Goal: Navigation & Orientation: Find specific page/section

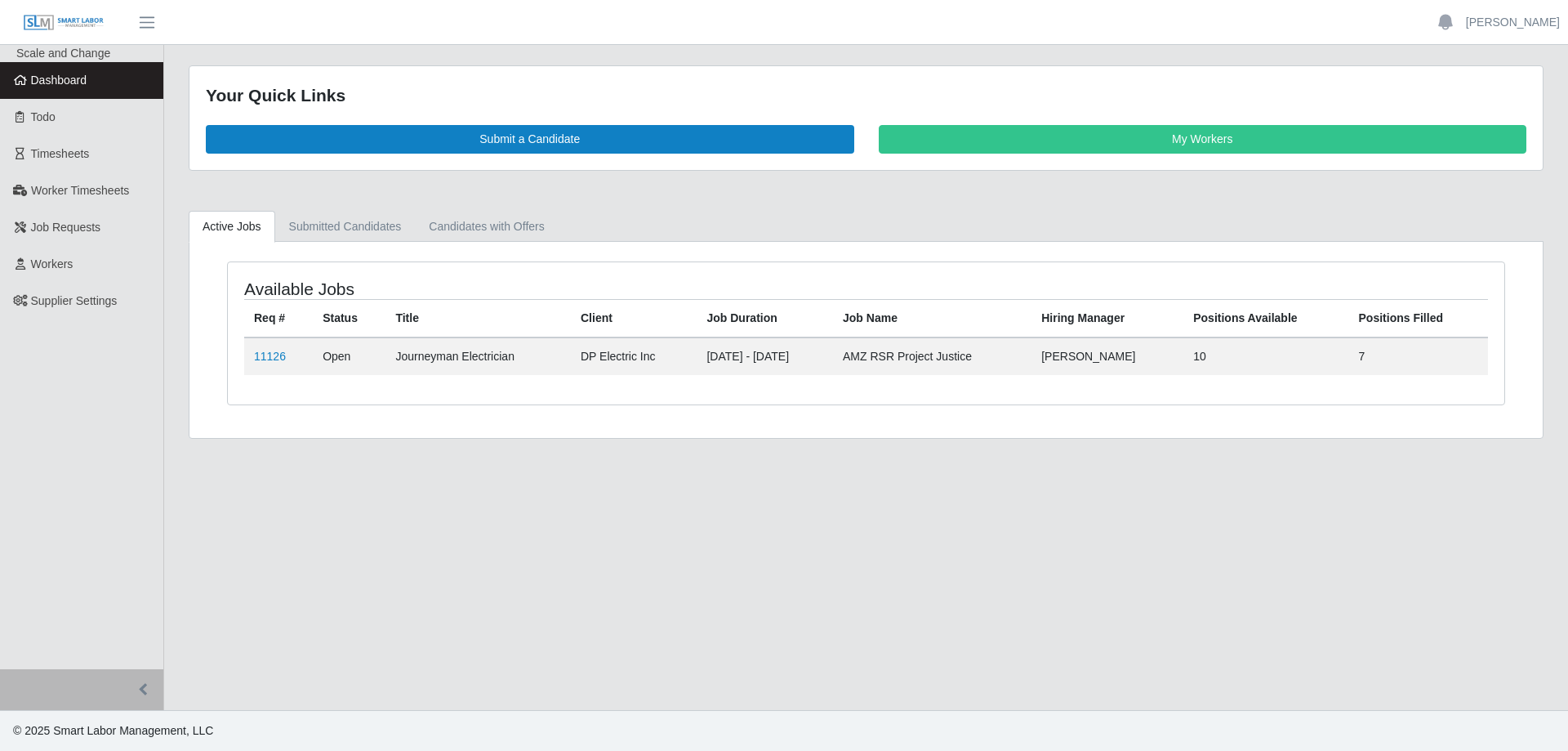
click at [265, 290] on h4 "Available Jobs" at bounding box center [496, 289] width 504 height 20
click at [264, 284] on h4 "Available Jobs" at bounding box center [496, 289] width 504 height 20
click at [282, 286] on h4 "Available Jobs" at bounding box center [496, 289] width 504 height 20
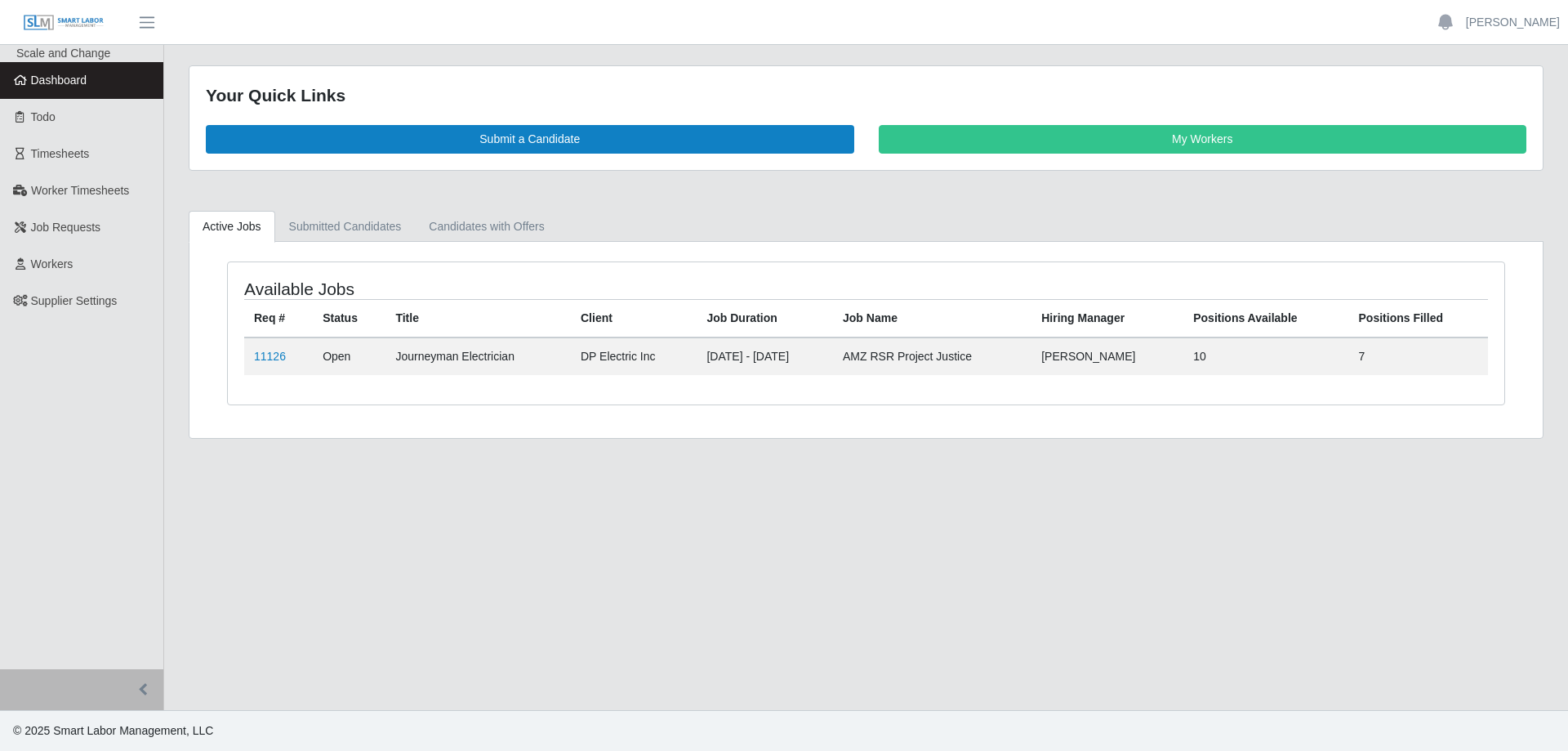
click at [282, 286] on h4 "Available Jobs" at bounding box center [496, 289] width 504 height 20
click at [293, 287] on h4 "Available Jobs" at bounding box center [496, 289] width 504 height 20
click at [292, 293] on h4 "Available Jobs" at bounding box center [496, 289] width 504 height 20
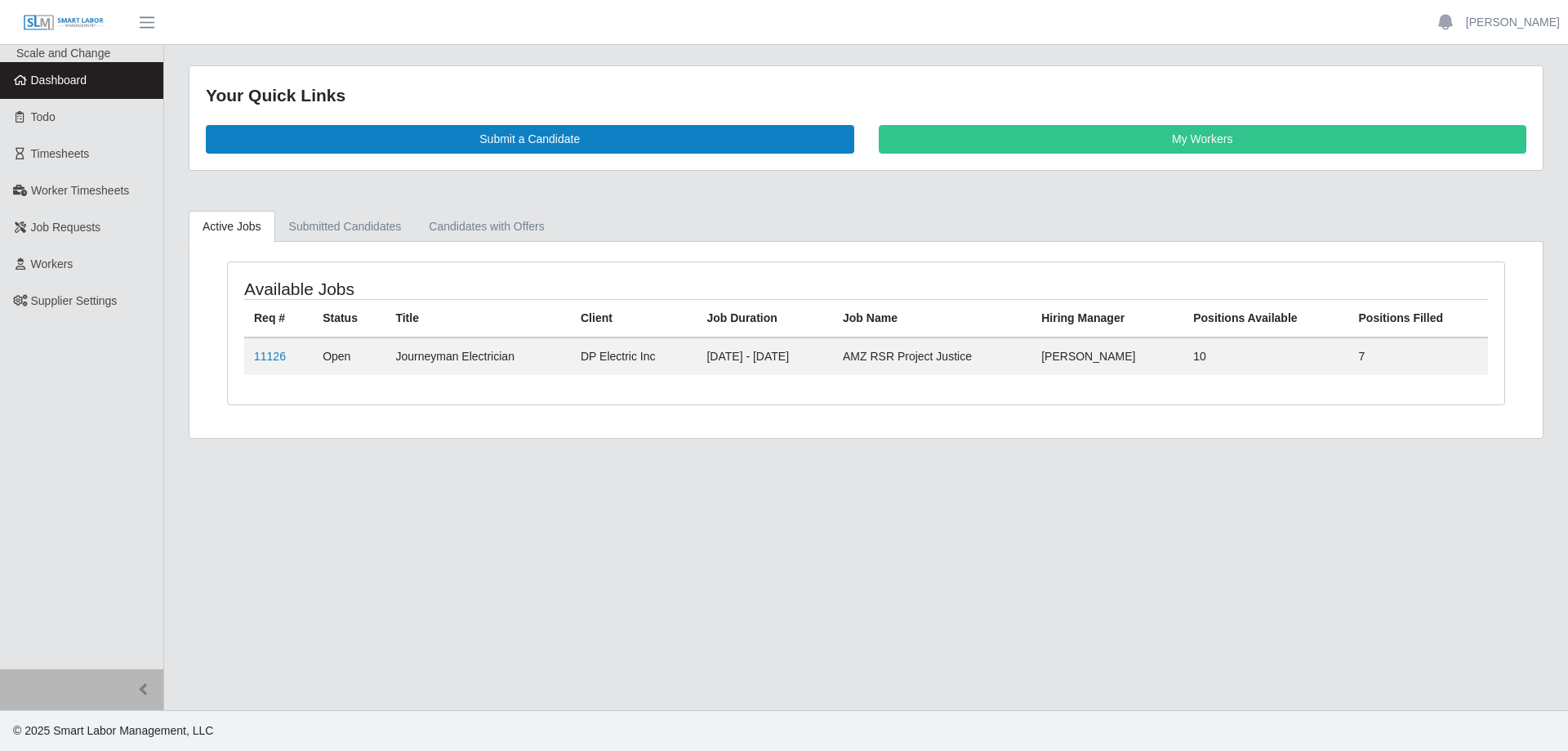
click at [292, 293] on h4 "Available Jobs" at bounding box center [496, 289] width 504 height 20
click at [282, 290] on h4 "Available Jobs" at bounding box center [496, 289] width 504 height 20
click at [283, 290] on h4 "Available Jobs" at bounding box center [496, 289] width 504 height 20
click at [284, 290] on h4 "Available Jobs" at bounding box center [496, 289] width 504 height 20
click at [282, 289] on h4 "Available Jobs" at bounding box center [496, 289] width 504 height 20
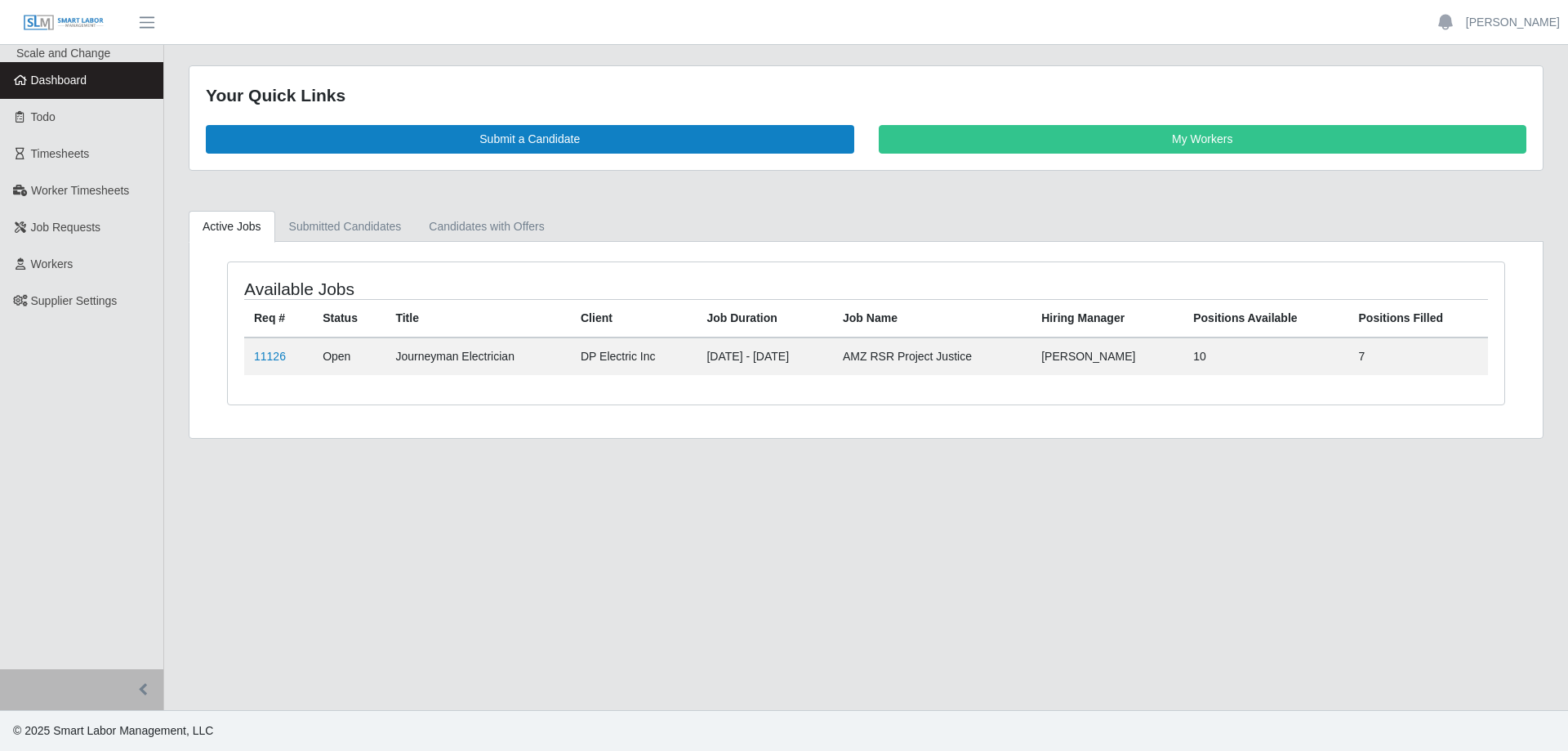
click at [283, 289] on h4 "Available Jobs" at bounding box center [496, 289] width 504 height 20
click at [282, 289] on h4 "Available Jobs" at bounding box center [496, 289] width 504 height 20
click at [280, 289] on h4 "Available Jobs" at bounding box center [496, 289] width 504 height 20
click at [278, 289] on h4 "Available Jobs" at bounding box center [496, 289] width 504 height 20
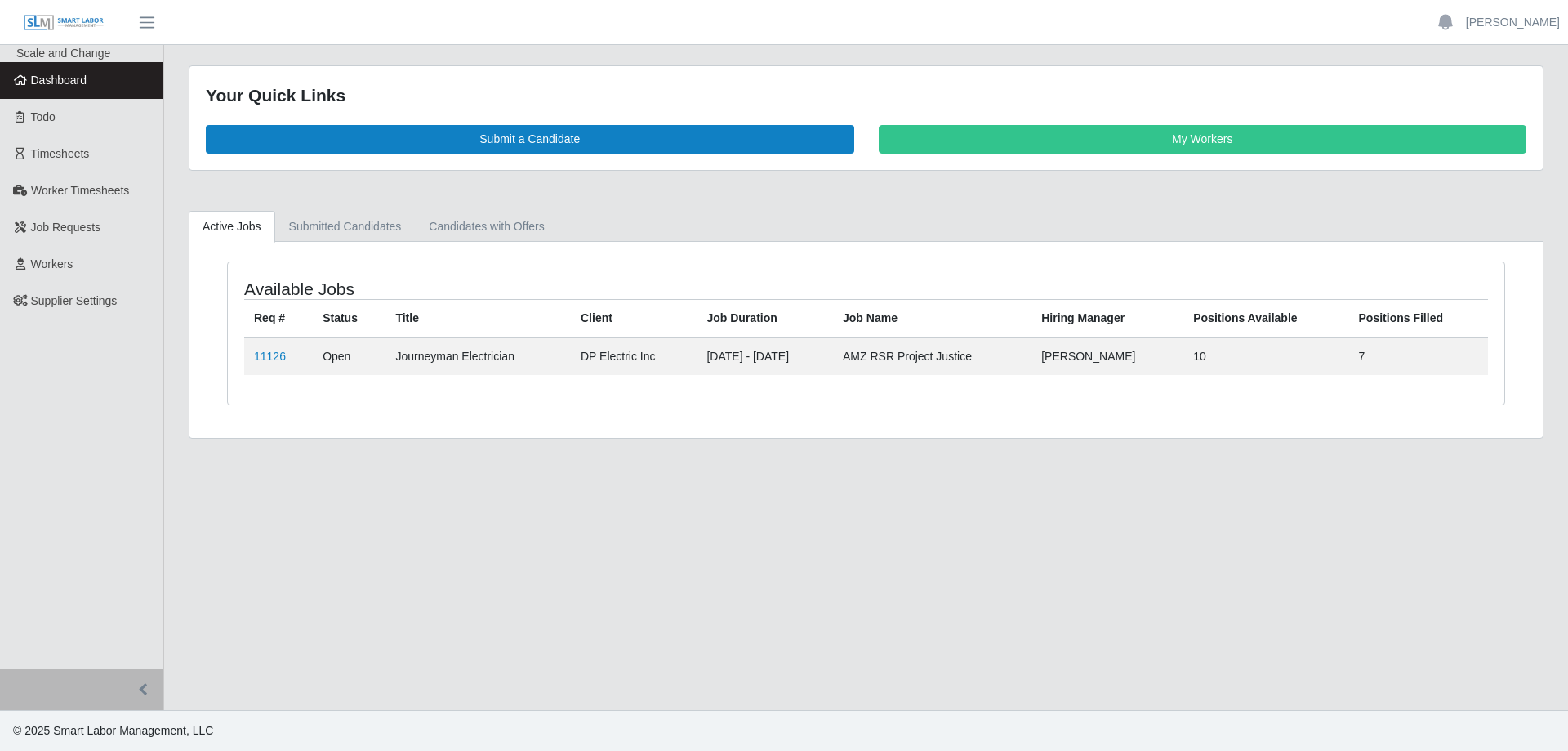
click at [278, 289] on h4 "Available Jobs" at bounding box center [496, 289] width 504 height 20
click at [277, 287] on h4 "Available Jobs" at bounding box center [496, 289] width 504 height 20
click at [283, 288] on h4 "Available Jobs" at bounding box center [496, 289] width 504 height 20
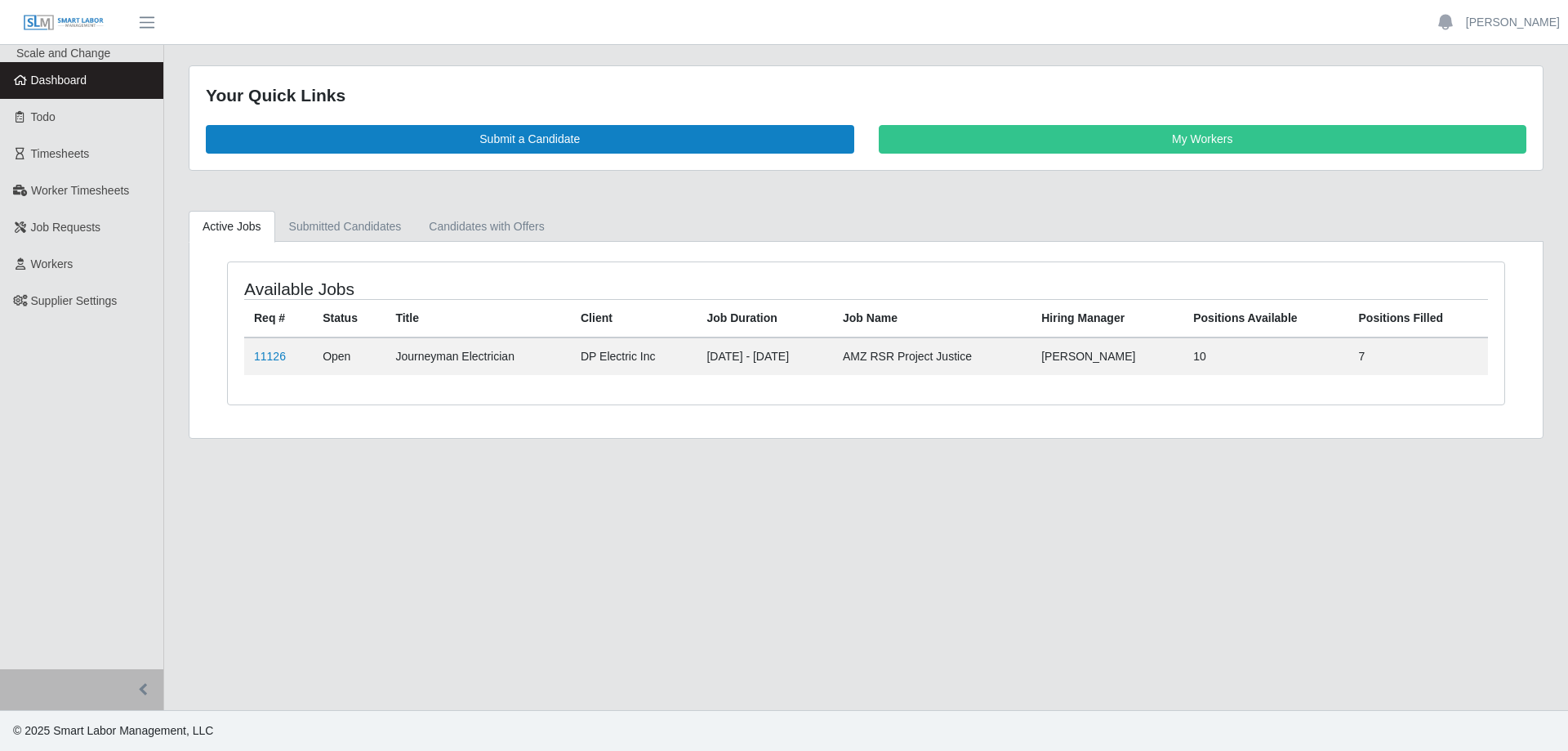
click at [280, 284] on h4 "Available Jobs" at bounding box center [496, 289] width 504 height 20
drag, startPoint x: 279, startPoint y: 283, endPoint x: 256, endPoint y: 287, distance: 23.3
click at [256, 287] on h4 "Available Jobs" at bounding box center [496, 289] width 504 height 20
click at [280, 286] on h4 "Available Jobs" at bounding box center [496, 289] width 504 height 20
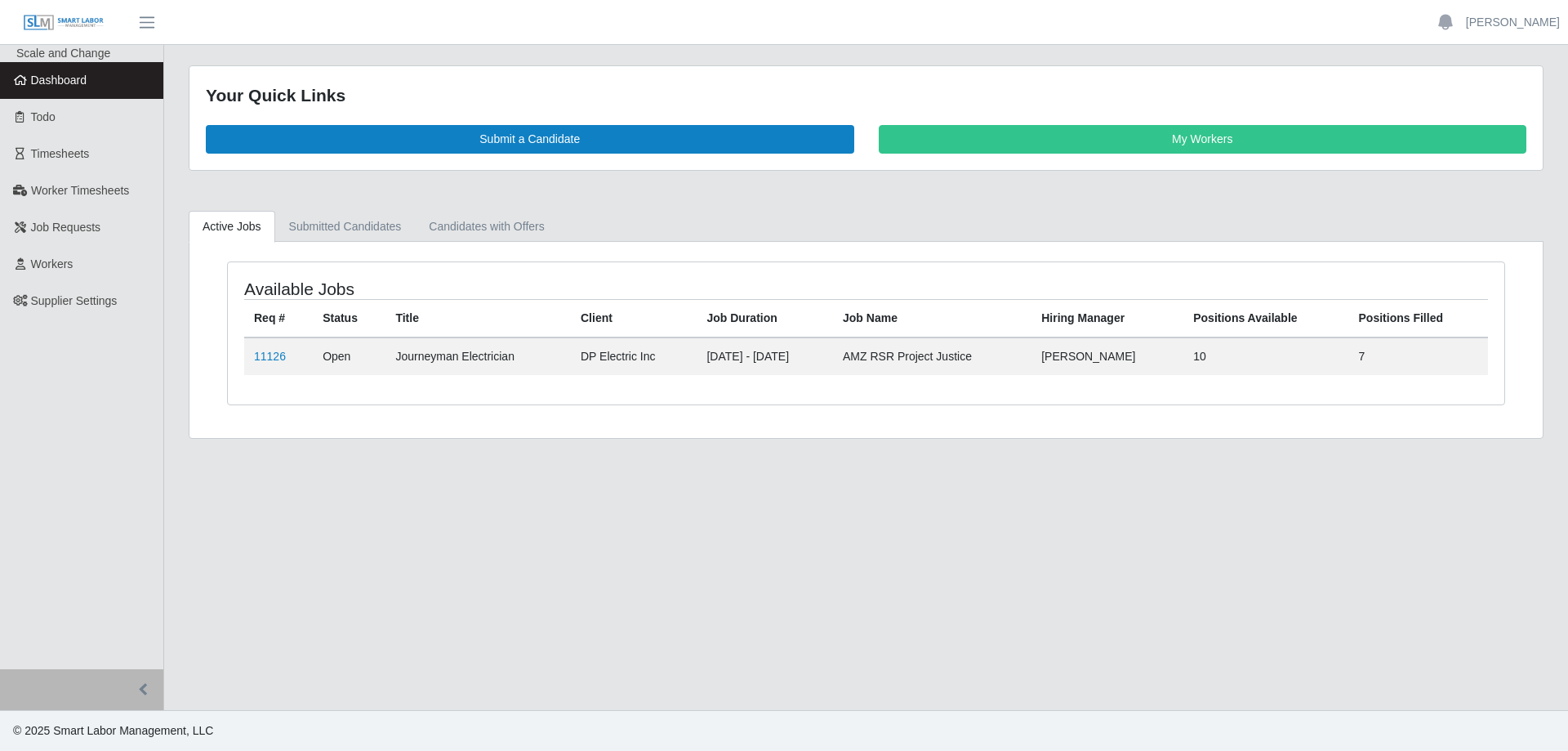
click at [280, 286] on h4 "Available Jobs" at bounding box center [496, 289] width 504 height 20
click at [265, 292] on h4 "Available Jobs" at bounding box center [496, 289] width 504 height 20
click at [440, 225] on link "Candidates with Offers" at bounding box center [486, 226] width 143 height 32
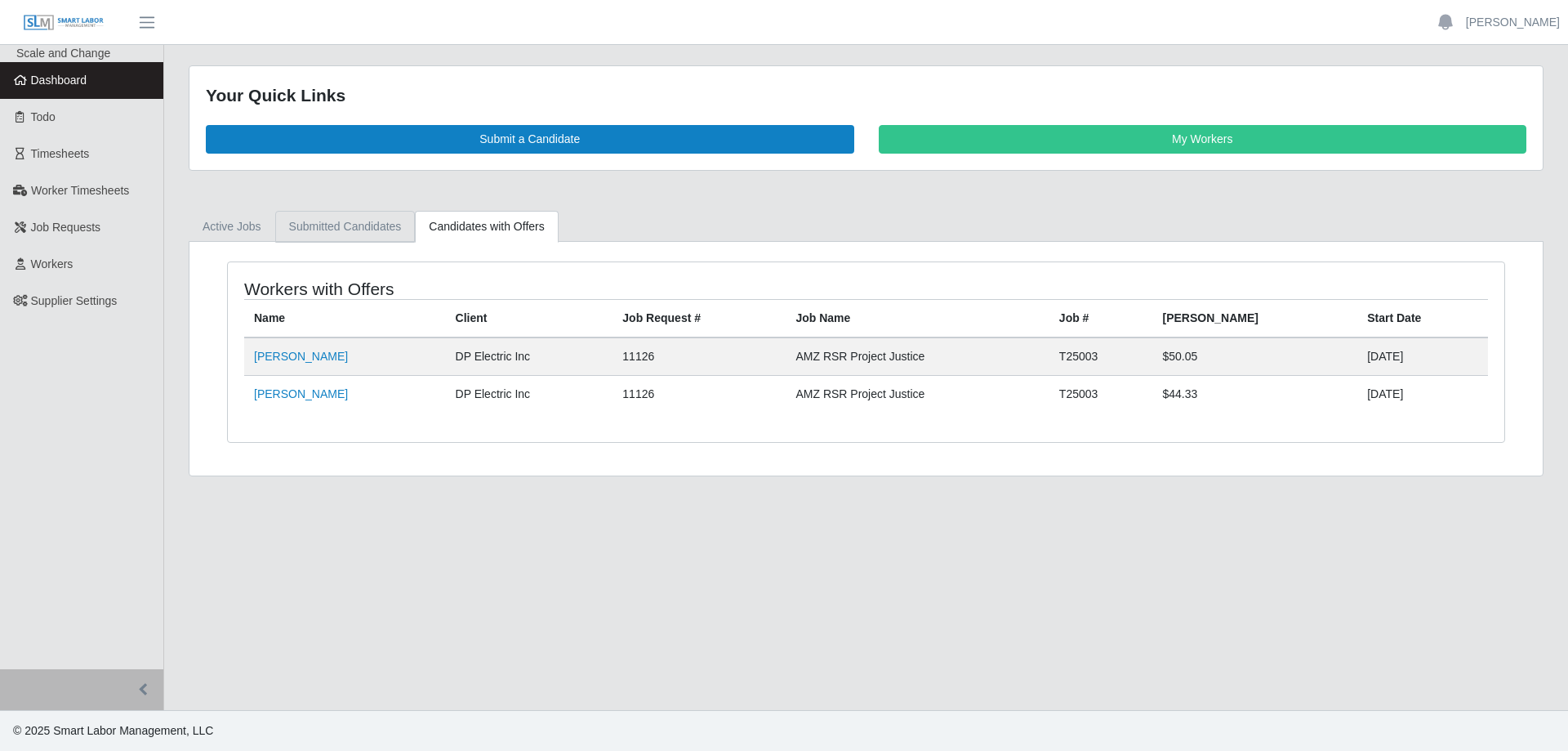
click at [368, 232] on link "Submitted Candidates" at bounding box center [345, 226] width 140 height 32
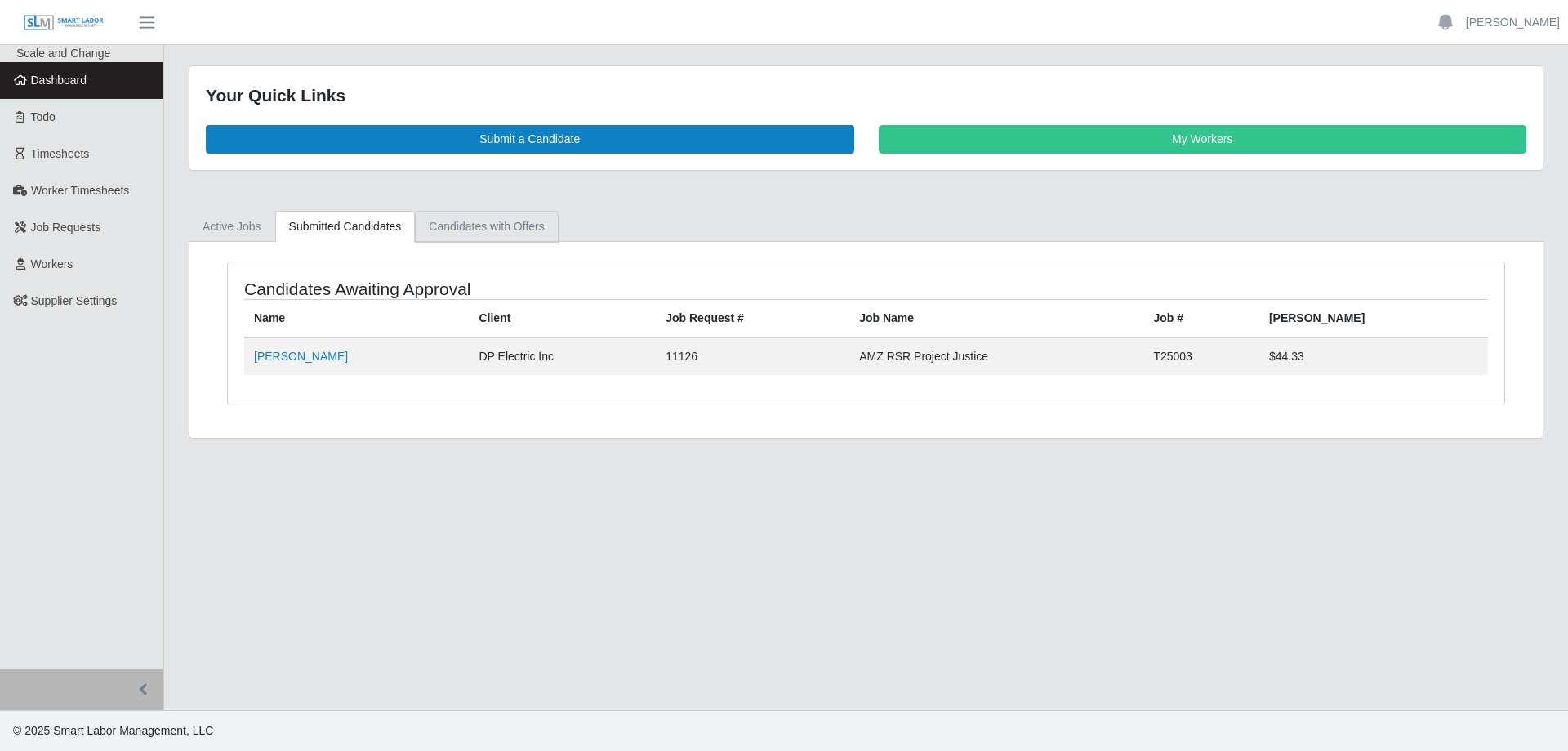
click at [460, 227] on link "Candidates with Offers" at bounding box center [486, 226] width 143 height 32
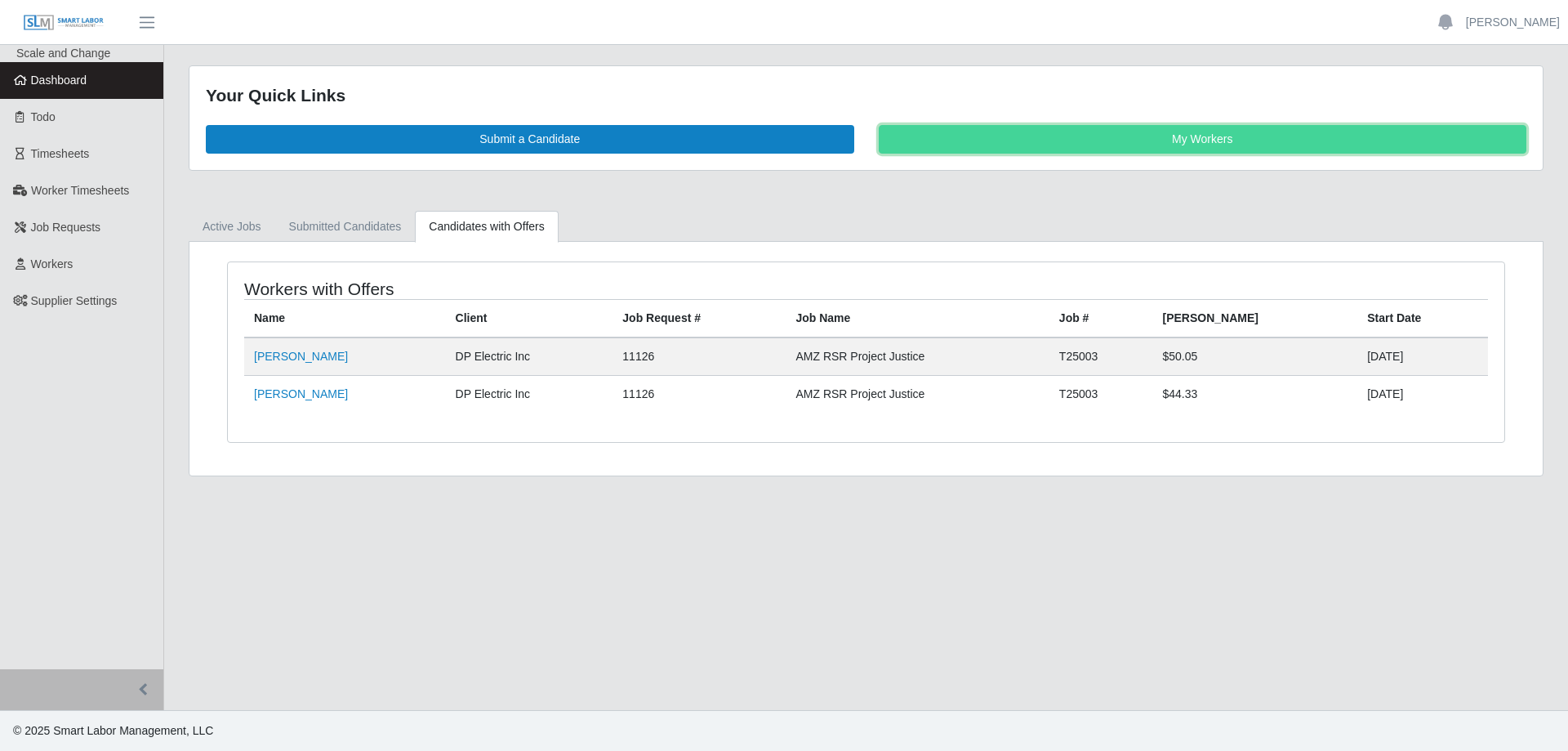
click at [1183, 132] on link "My Workers" at bounding box center [1204, 139] width 649 height 28
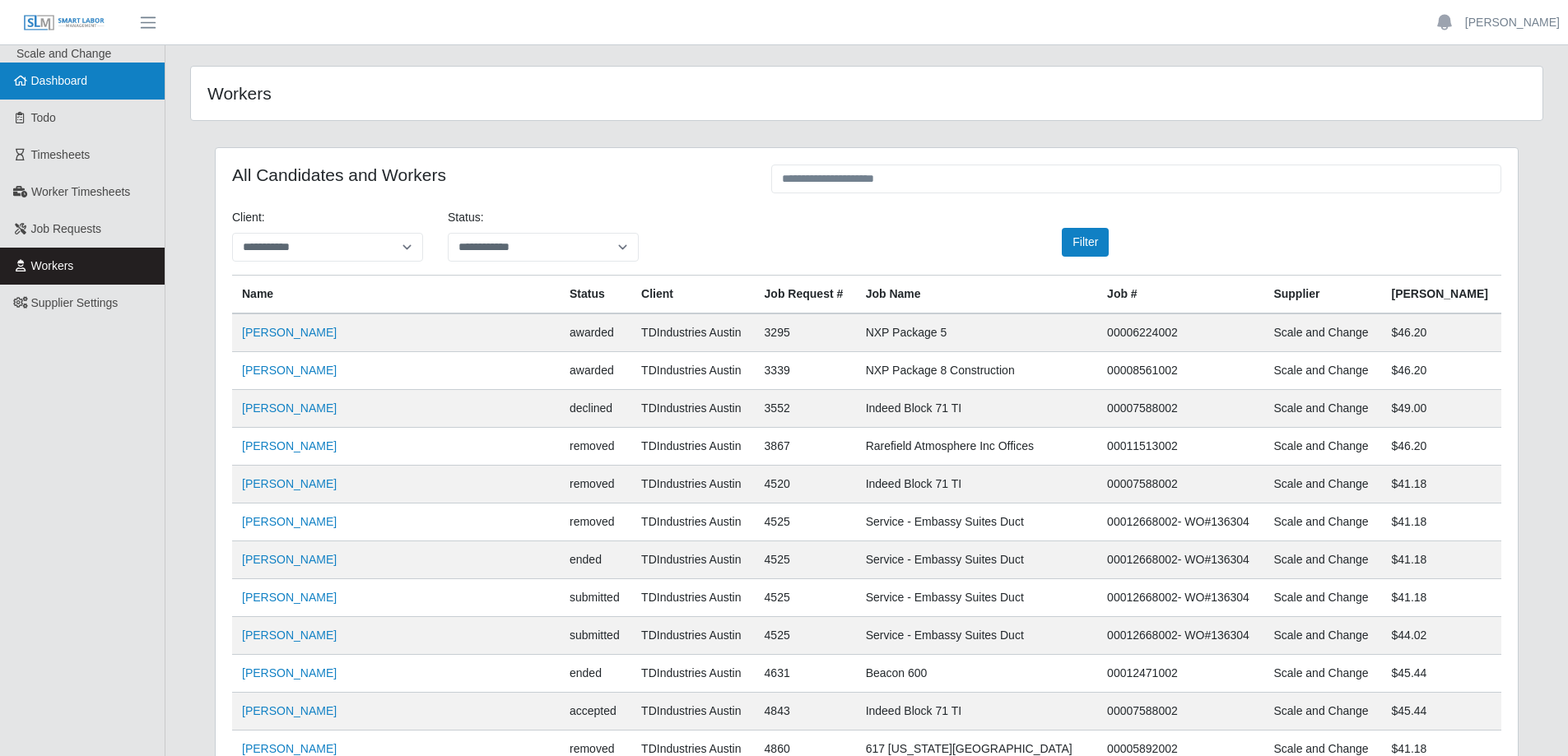
click at [45, 72] on link "Dashboard" at bounding box center [82, 81] width 164 height 37
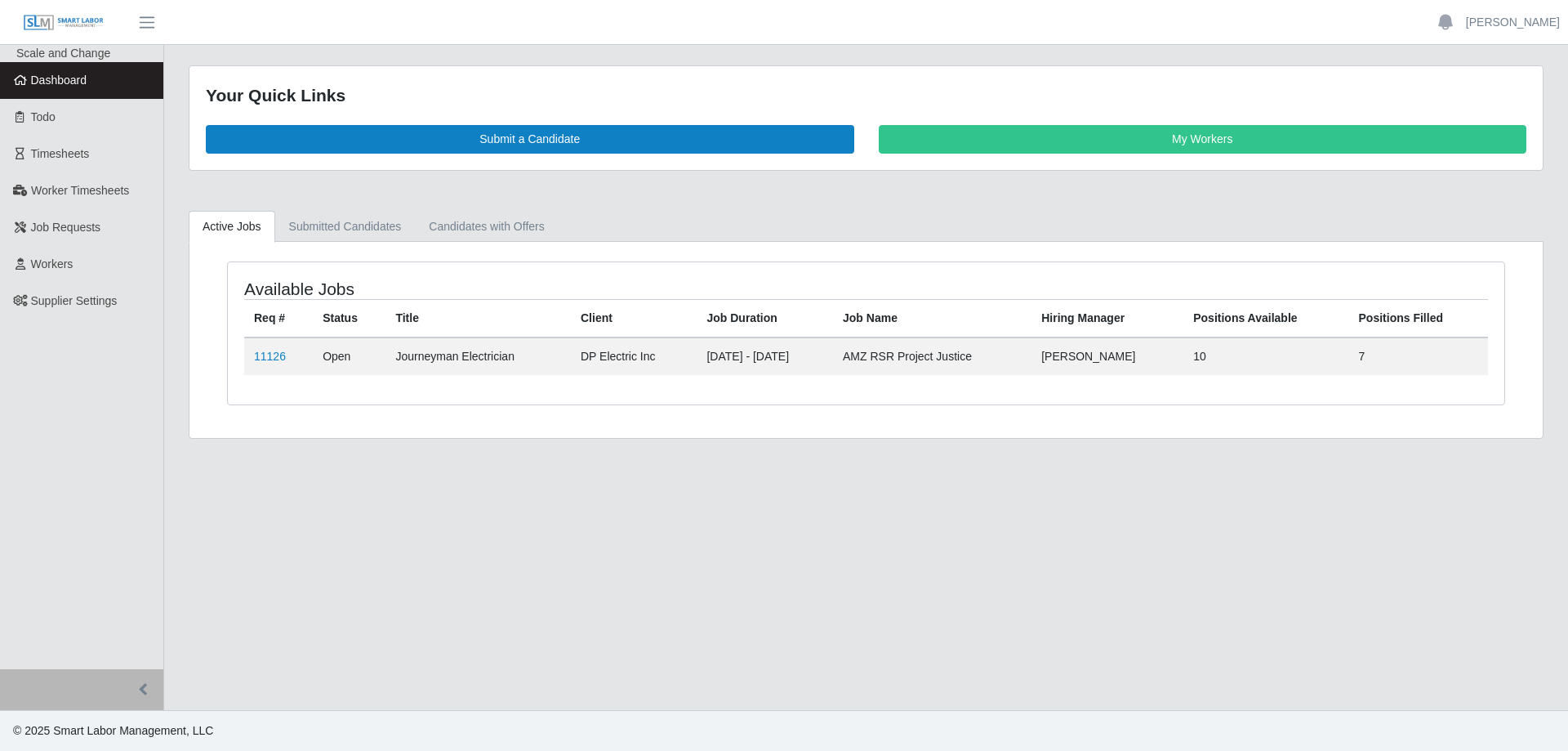
click at [562, 626] on main "Your Quick Links Submit a Candidate My Workers Active Jobs Submitted Candidates…" at bounding box center [866, 377] width 1404 height 665
click at [273, 359] on link "11126" at bounding box center [270, 356] width 32 height 13
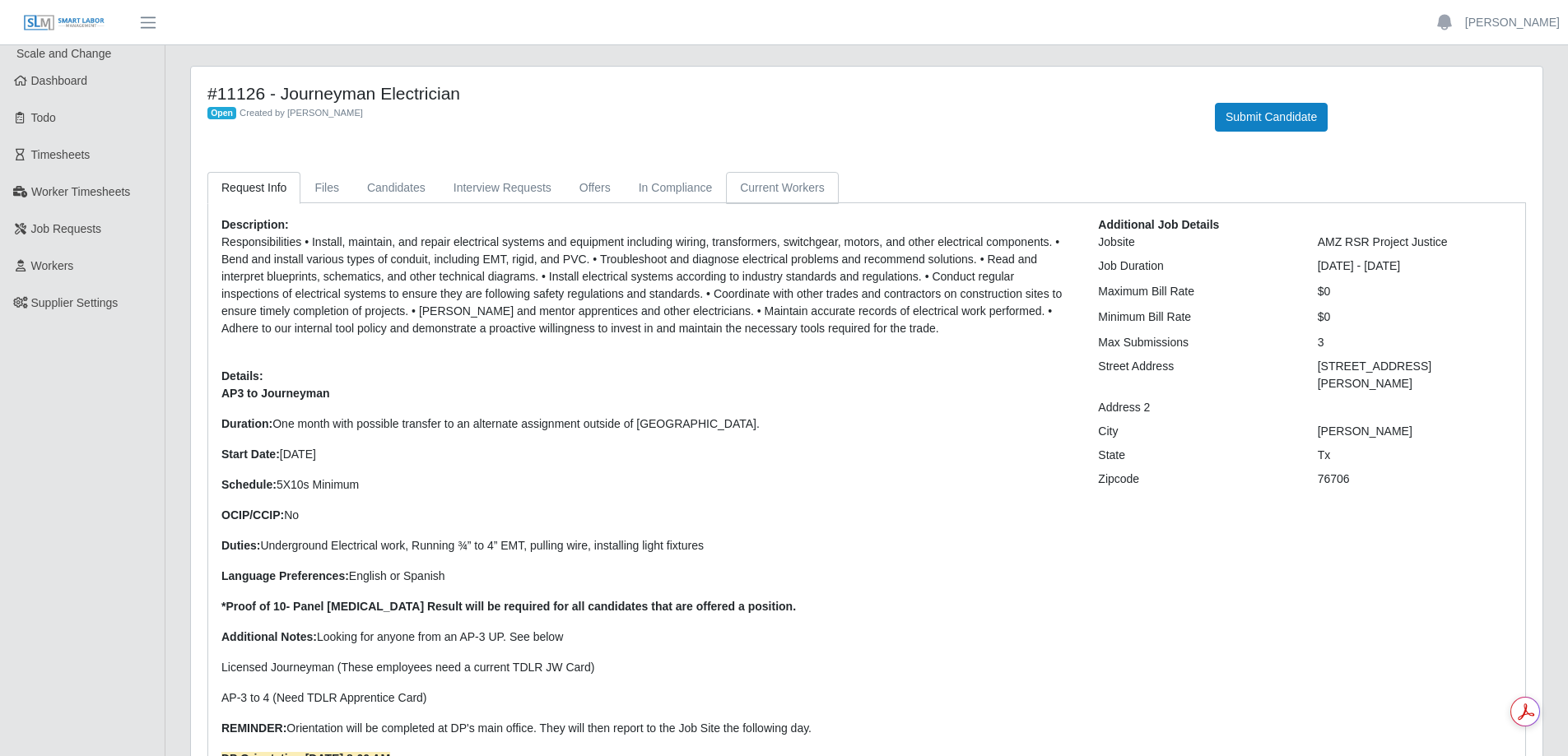
click at [770, 188] on link "Current Workers" at bounding box center [782, 187] width 112 height 32
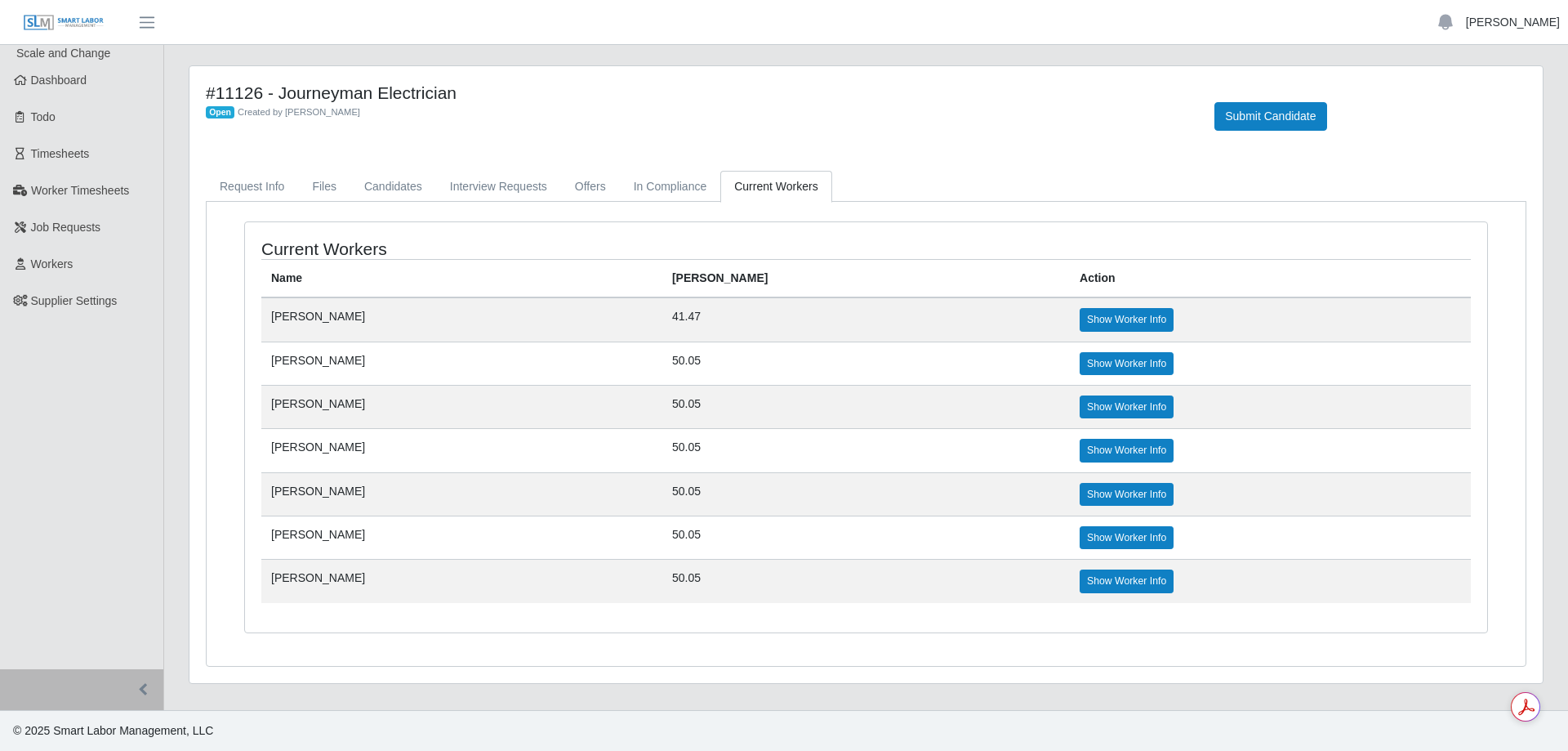
click at [1516, 17] on link "[PERSON_NAME]" at bounding box center [1512, 22] width 94 height 17
click at [1470, 113] on link "Logout" at bounding box center [1493, 114] width 147 height 35
